Goal: Information Seeking & Learning: Learn about a topic

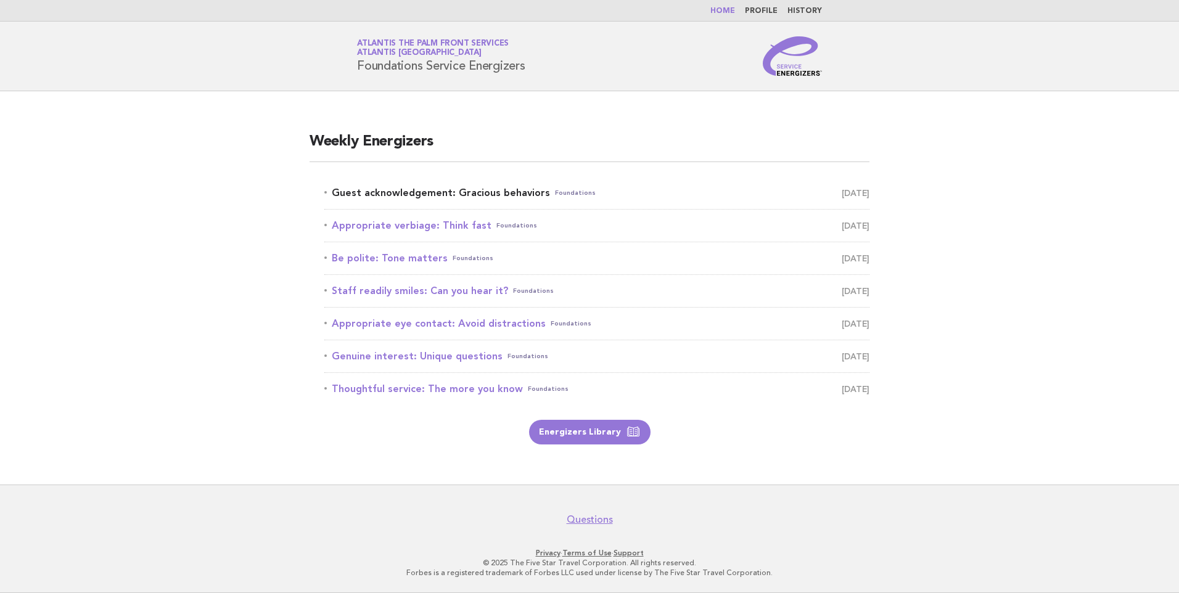
click at [455, 194] on link "Guest acknowledgement: Gracious behaviors Foundations [DATE]" at bounding box center [596, 192] width 545 height 17
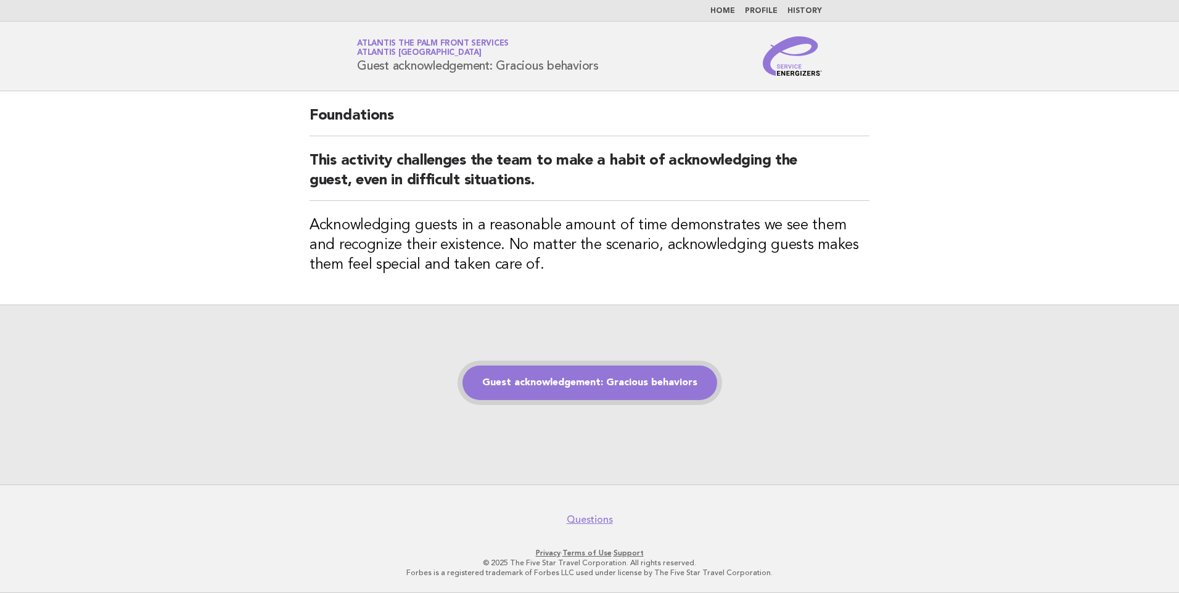
click at [654, 369] on link "Guest acknowledgement: Gracious behaviors" at bounding box center [590, 383] width 255 height 35
drag, startPoint x: 633, startPoint y: 379, endPoint x: 654, endPoint y: 354, distance: 32.4
click at [633, 378] on link "Guest acknowledgement: Gracious behaviors" at bounding box center [590, 383] width 255 height 35
click at [616, 382] on link "Guest acknowledgement: Gracious behaviors" at bounding box center [590, 383] width 255 height 35
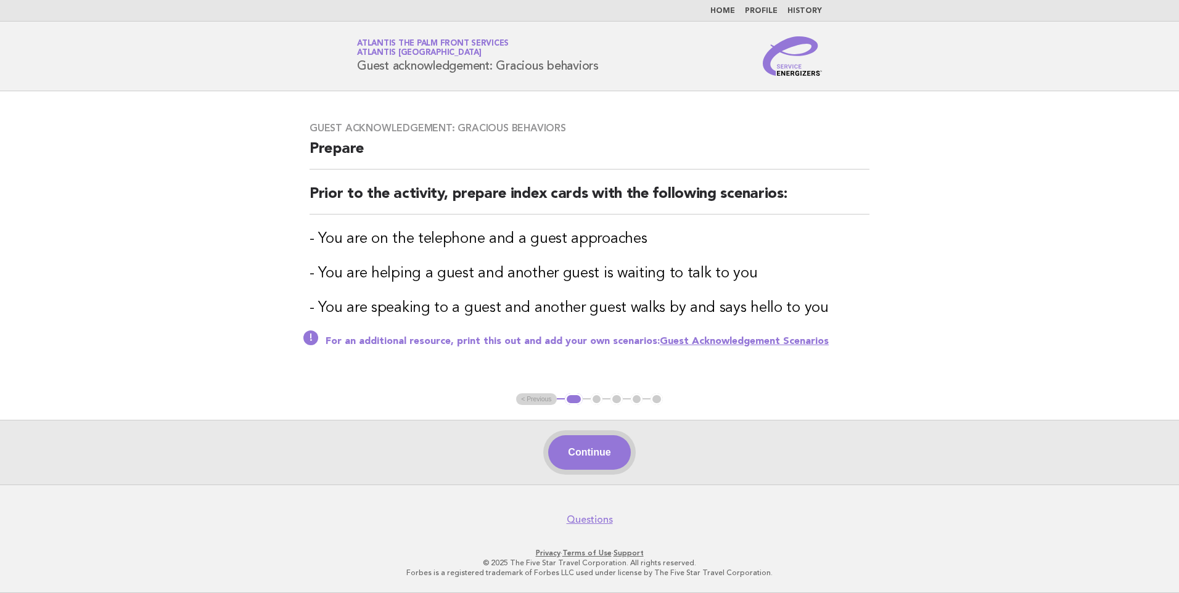
click at [605, 448] on button "Continue" at bounding box center [589, 452] width 82 height 35
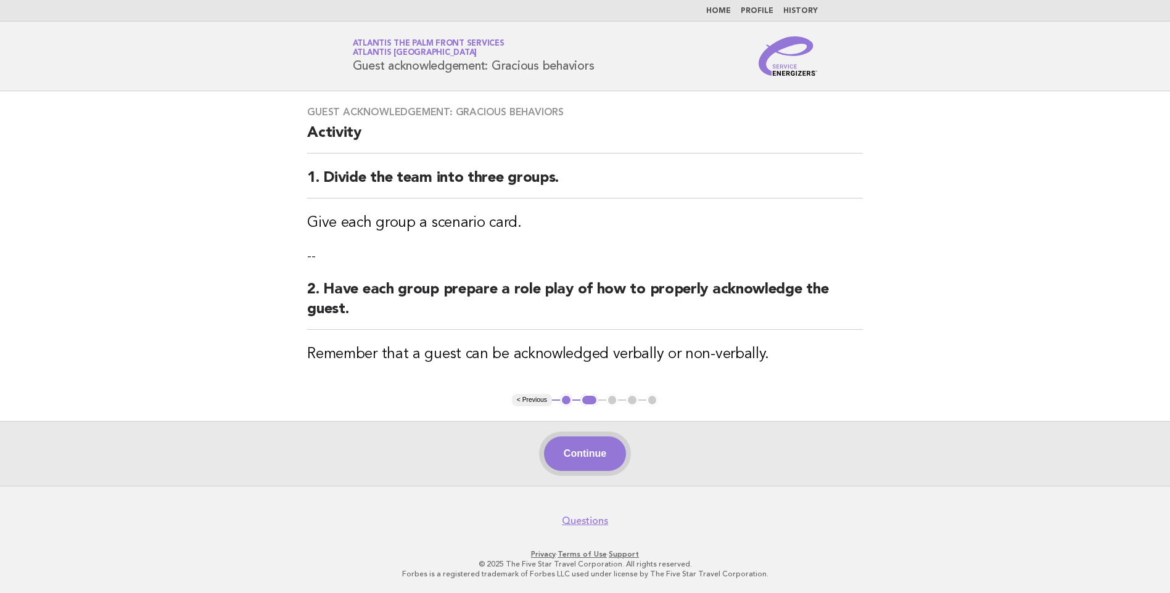
click at [575, 447] on button "Continue" at bounding box center [585, 454] width 82 height 35
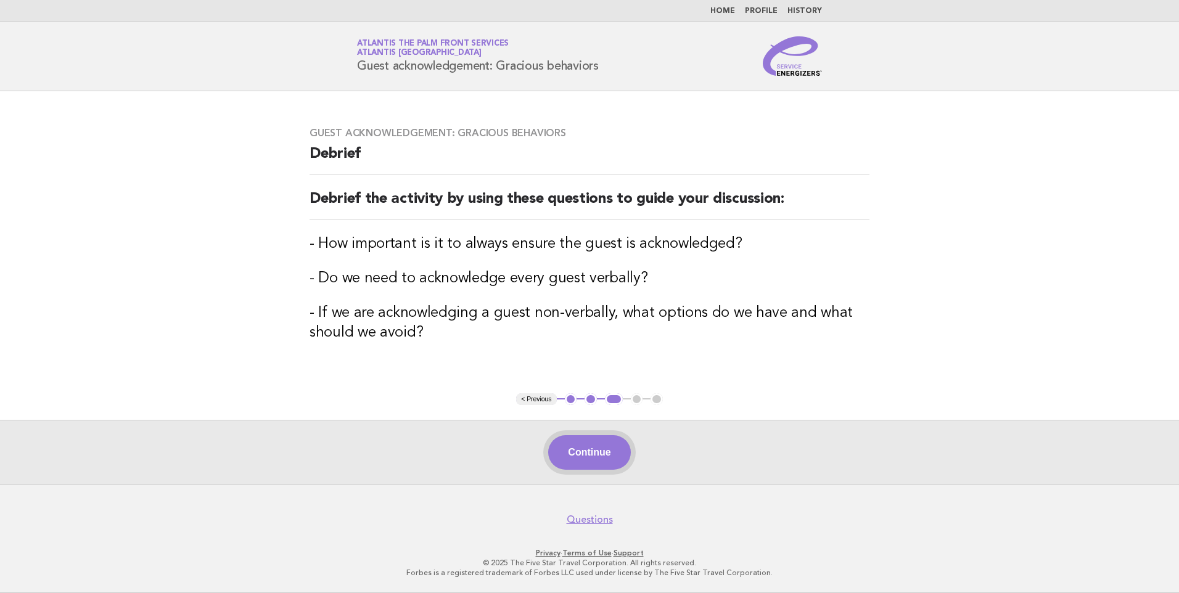
click at [591, 458] on button "Continue" at bounding box center [589, 452] width 82 height 35
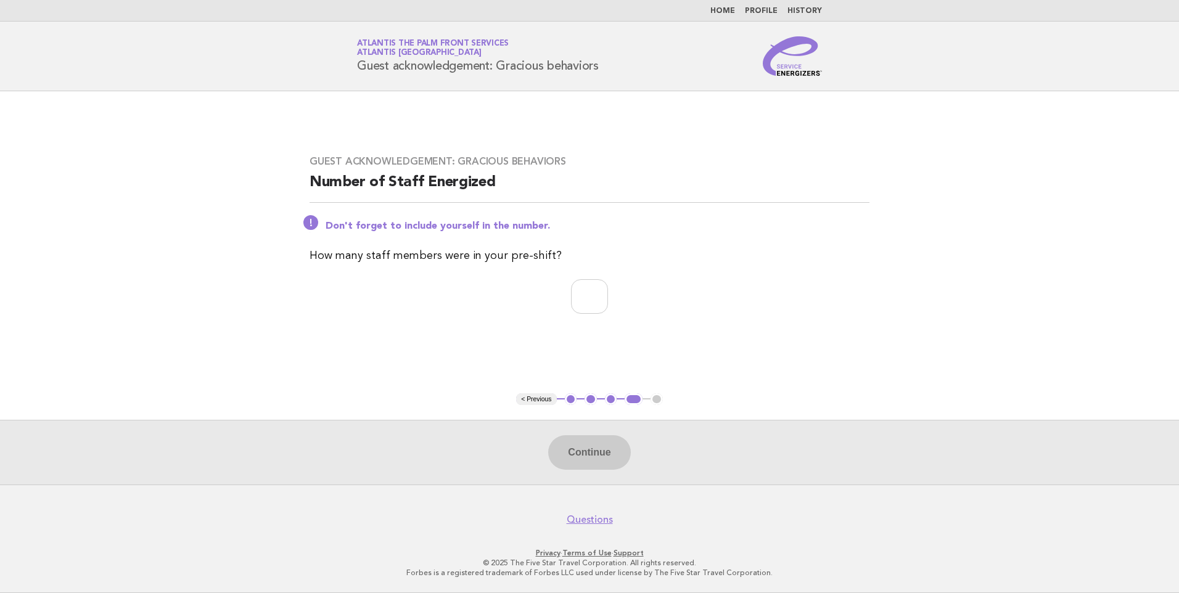
click at [608, 266] on div "Guest acknowledgement: Gracious behaviors Number of Staff Energized Don't forge…" at bounding box center [590, 242] width 590 height 203
click at [577, 293] on input "number" at bounding box center [589, 296] width 37 height 35
type input "*"
click at [582, 442] on button "Continue" at bounding box center [589, 452] width 82 height 35
